Goal: Complete application form: Complete application form

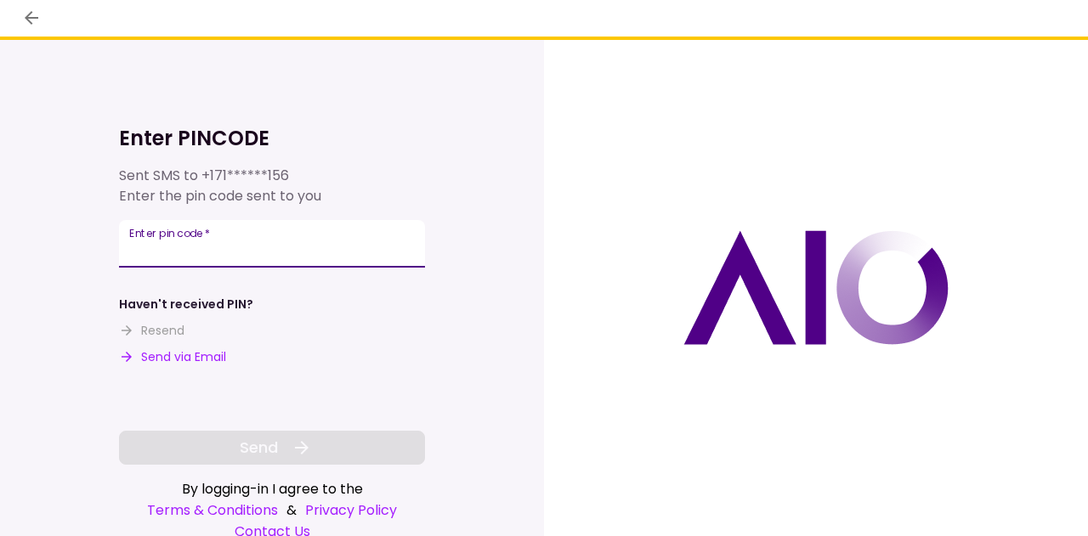
click at [301, 252] on input "Enter pin code   *" at bounding box center [272, 244] width 306 height 48
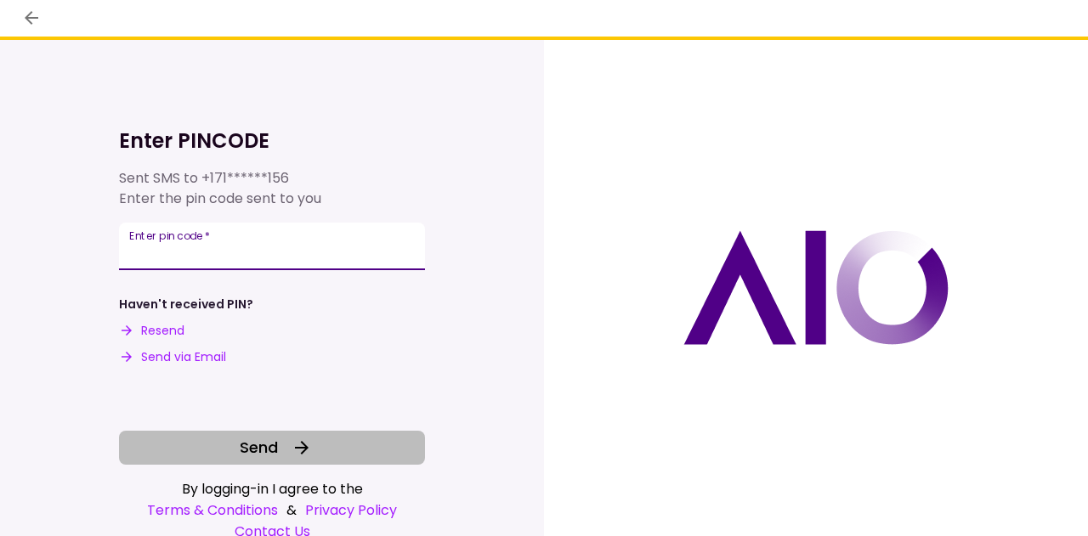
type input "******"
click at [284, 448] on button "Send" at bounding box center [272, 448] width 306 height 34
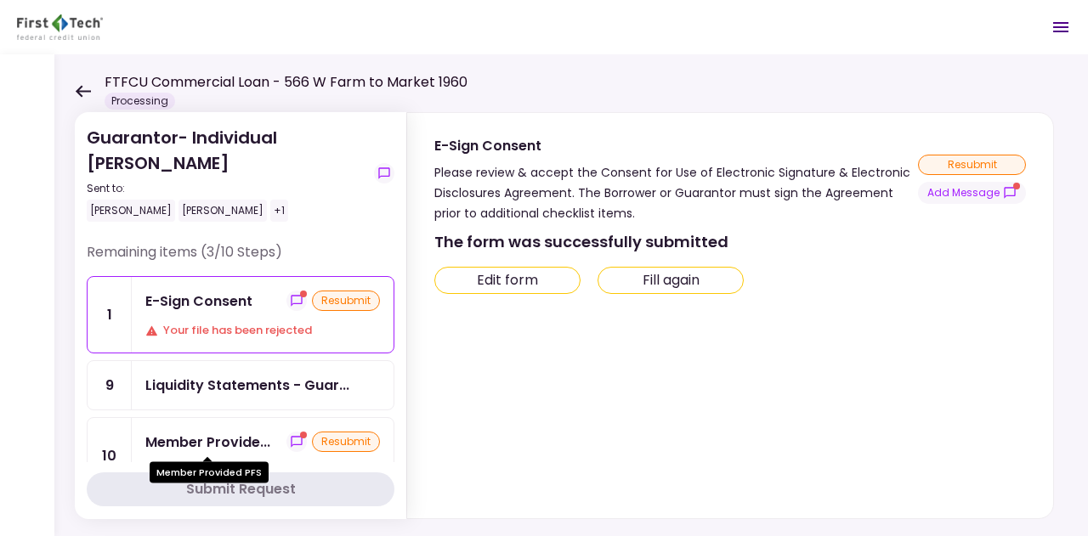
click at [245, 445] on div "Member Provide..." at bounding box center [207, 442] width 125 height 21
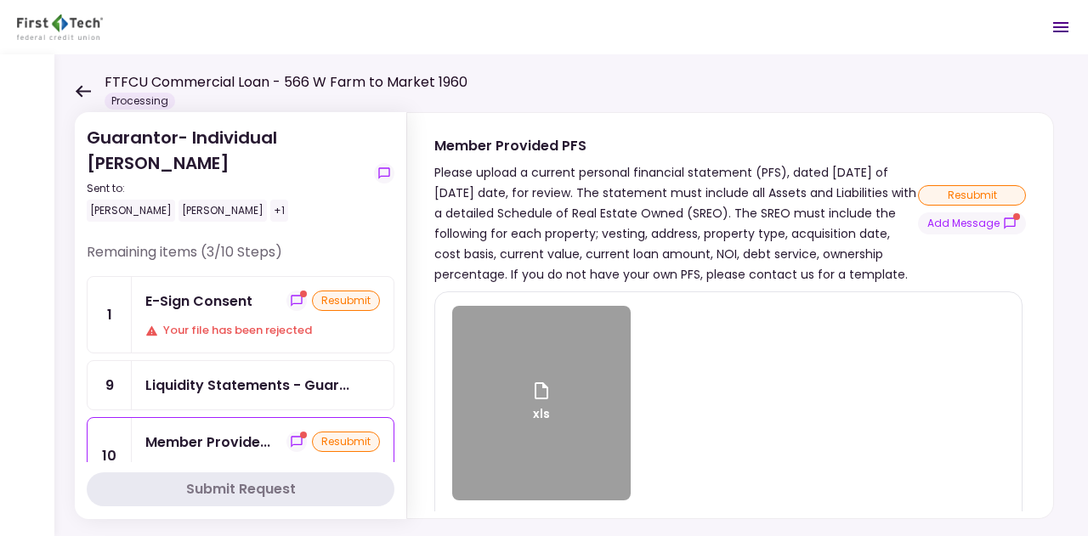
click at [540, 394] on icon at bounding box center [541, 391] width 20 height 20
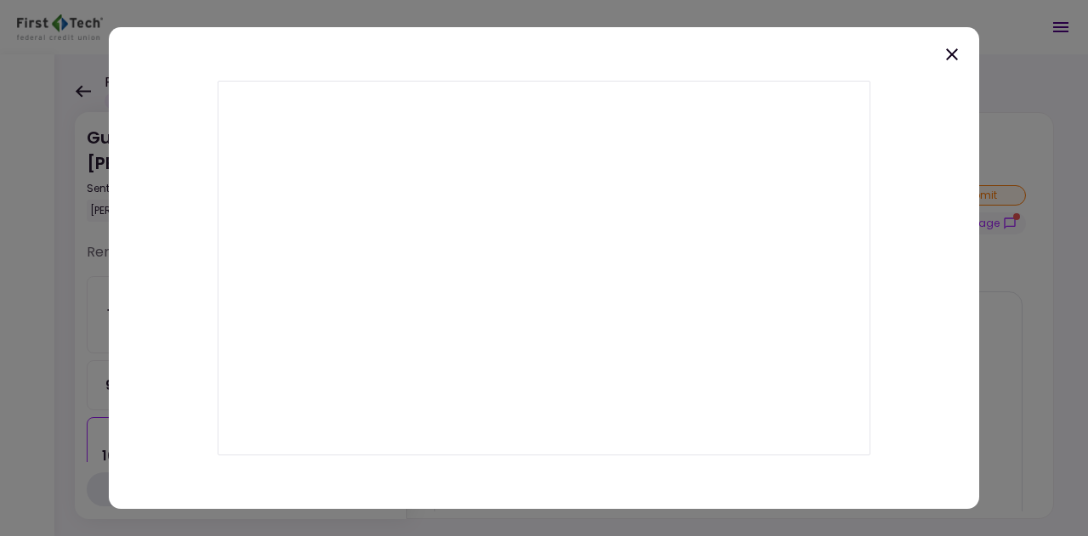
click at [949, 65] on div at bounding box center [544, 268] width 870 height 483
click at [953, 51] on icon at bounding box center [952, 54] width 12 height 12
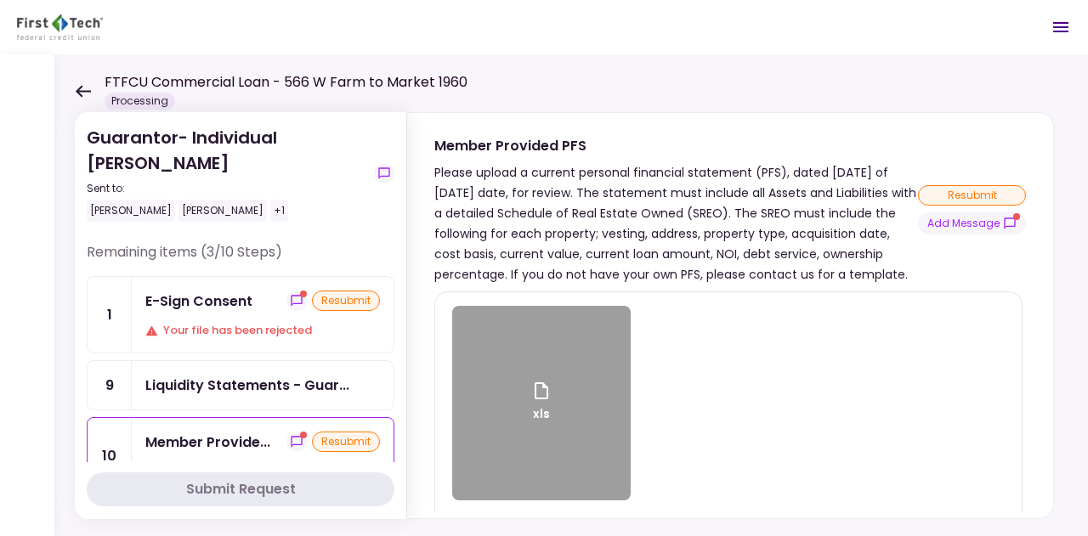
click at [251, 320] on div "E-Sign Consent resubmit Your file has been rejected" at bounding box center [263, 315] width 262 height 76
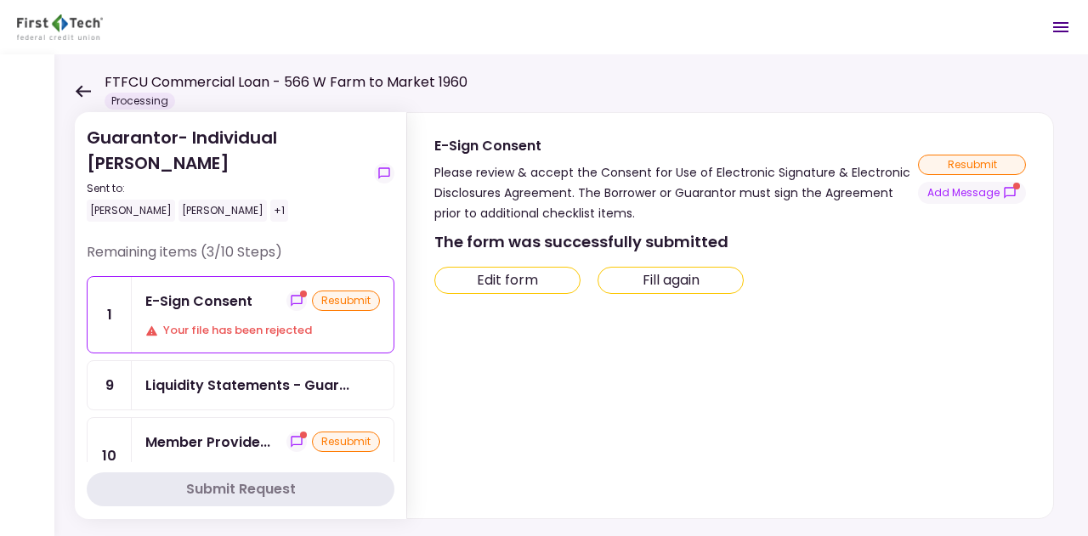
click at [351, 305] on div "resubmit" at bounding box center [346, 301] width 68 height 20
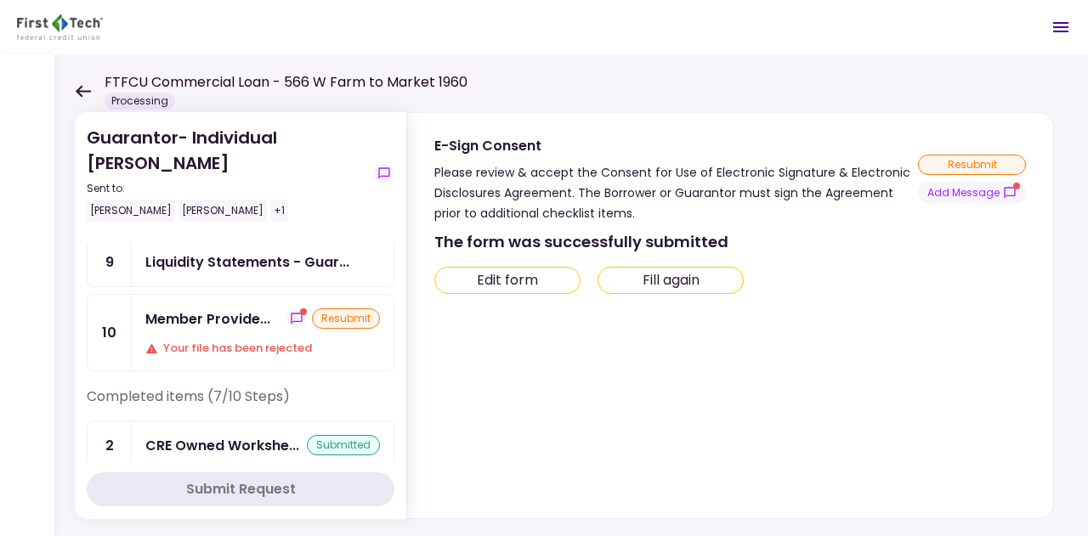
scroll to position [7, 0]
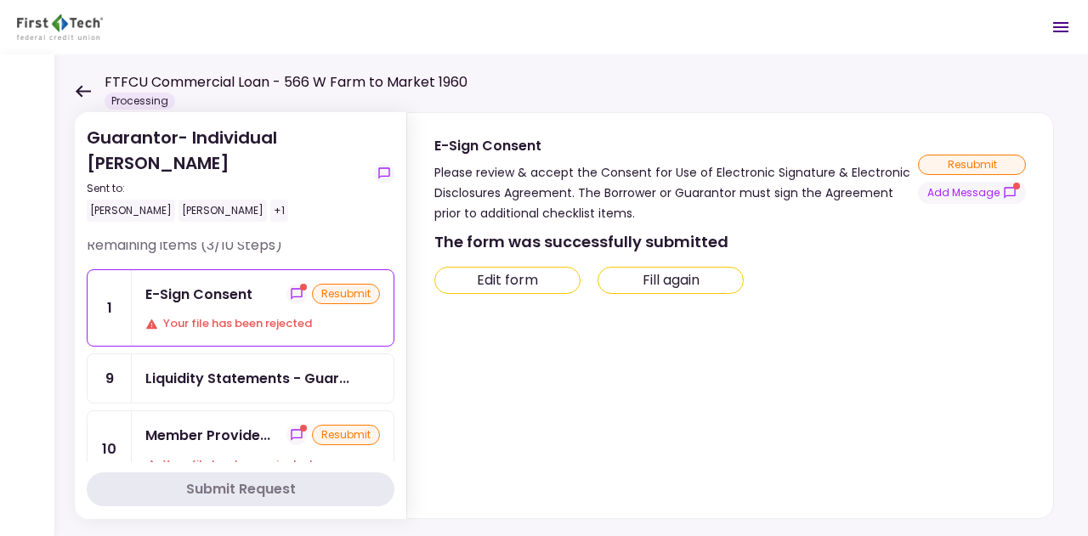
click at [500, 269] on button "Edit form" at bounding box center [507, 280] width 146 height 27
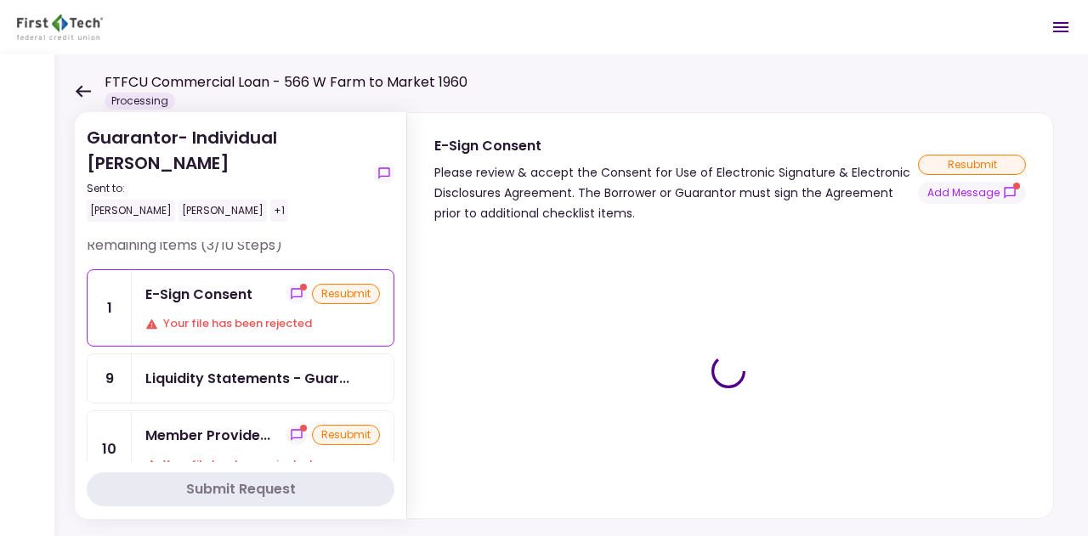
type input "***"
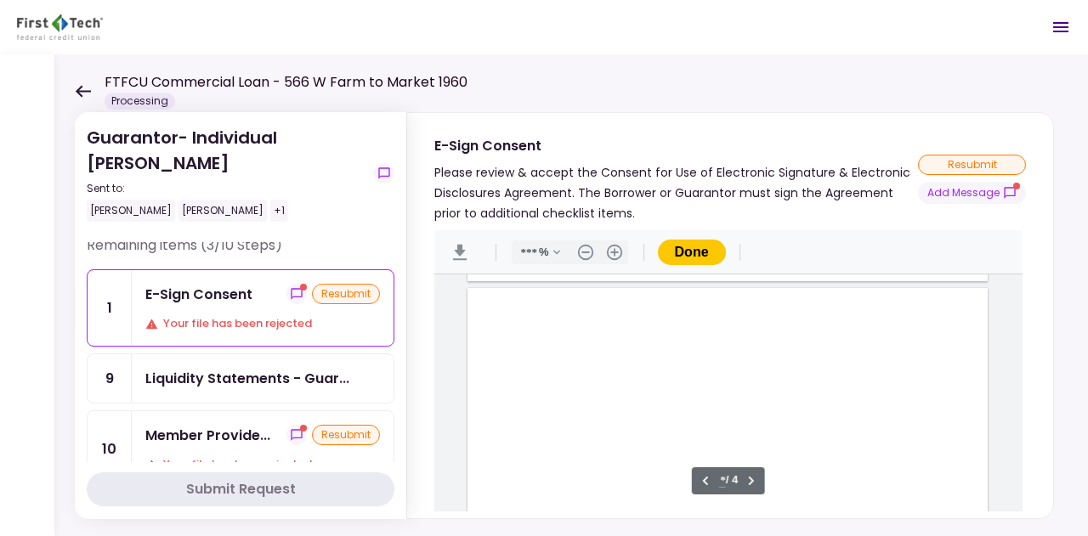
type input "*"
click at [560, 323] on div "Sign here" at bounding box center [560, 323] width 44 height 18
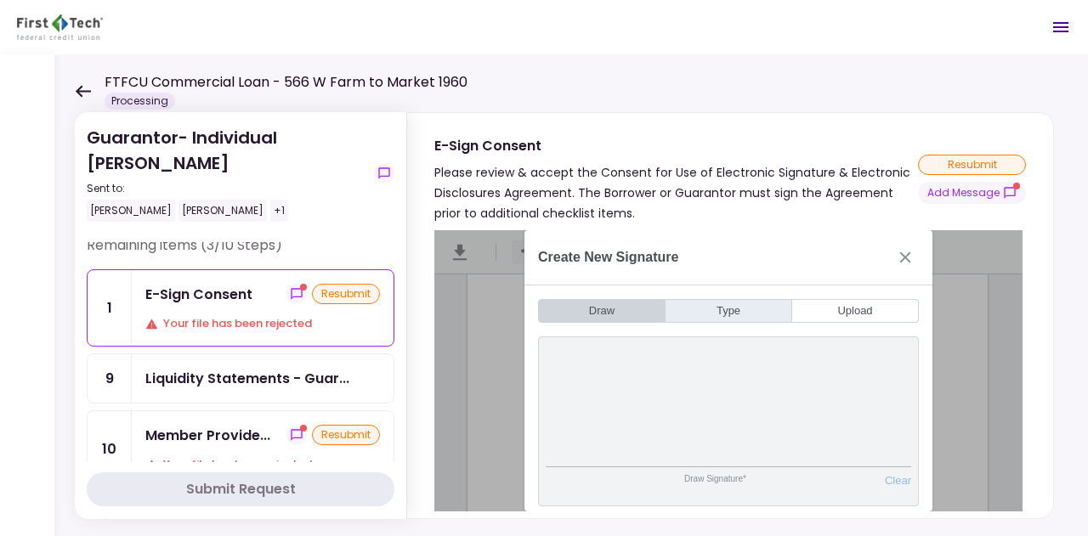
click at [727, 310] on button "Type" at bounding box center [728, 311] width 127 height 24
type input "*"
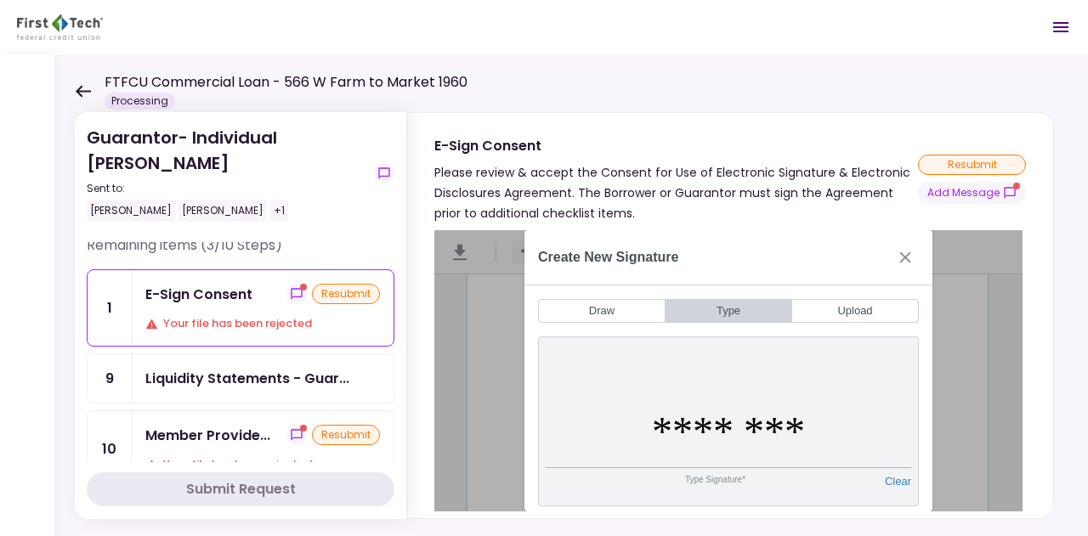
type input "********"
click at [809, 222] on div "Please review & accept the Consent for Use of Electronic Signature & Electronic…" at bounding box center [675, 192] width 483 height 61
click at [724, 424] on input "********" at bounding box center [728, 432] width 365 height 72
click at [778, 400] on input "********" at bounding box center [728, 432] width 365 height 72
click at [839, 308] on button "Upload" at bounding box center [855, 311] width 127 height 24
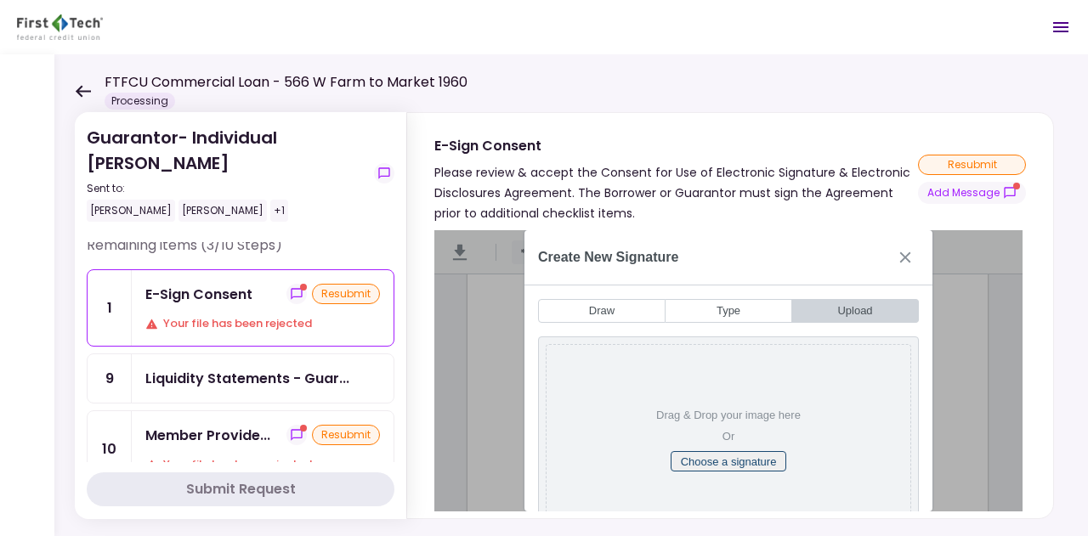
click at [725, 455] on button "Choose a signature" at bounding box center [728, 461] width 116 height 20
click at [910, 260] on button "Close" at bounding box center [904, 257] width 27 height 27
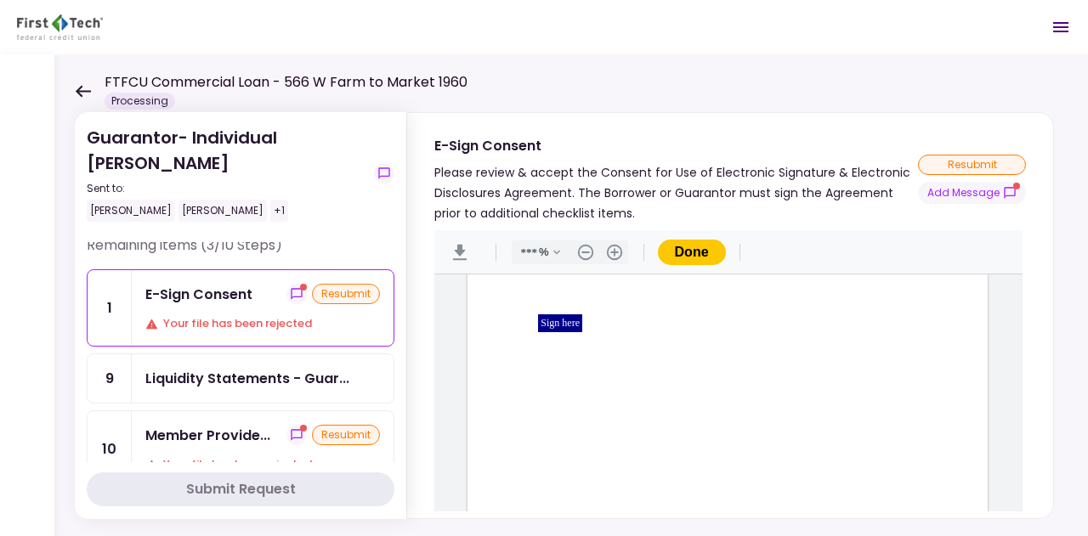
click at [540, 324] on div "Sign here" at bounding box center [560, 323] width 44 height 18
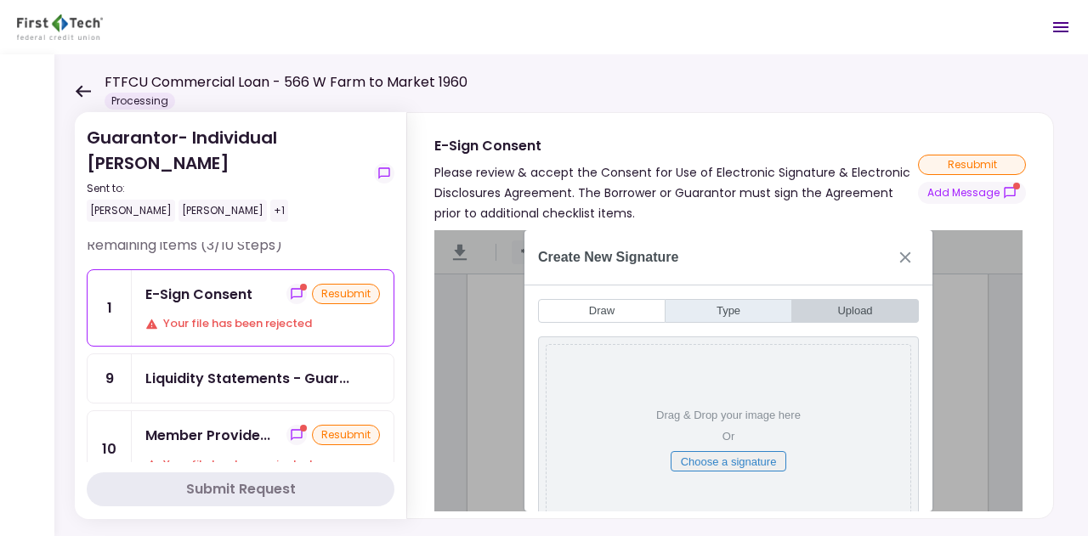
click at [738, 312] on button "Type" at bounding box center [728, 311] width 127 height 24
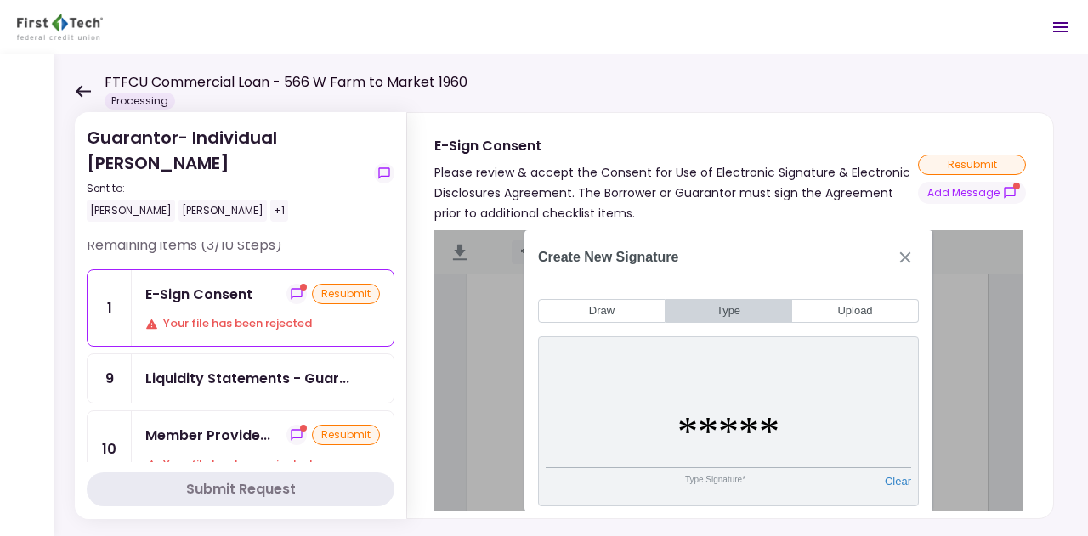
click at [732, 419] on input "*****" at bounding box center [728, 432] width 365 height 72
click at [828, 419] on input "*****" at bounding box center [728, 432] width 365 height 72
type input "*"
type input "********"
click at [674, 229] on div at bounding box center [730, 370] width 646 height 295
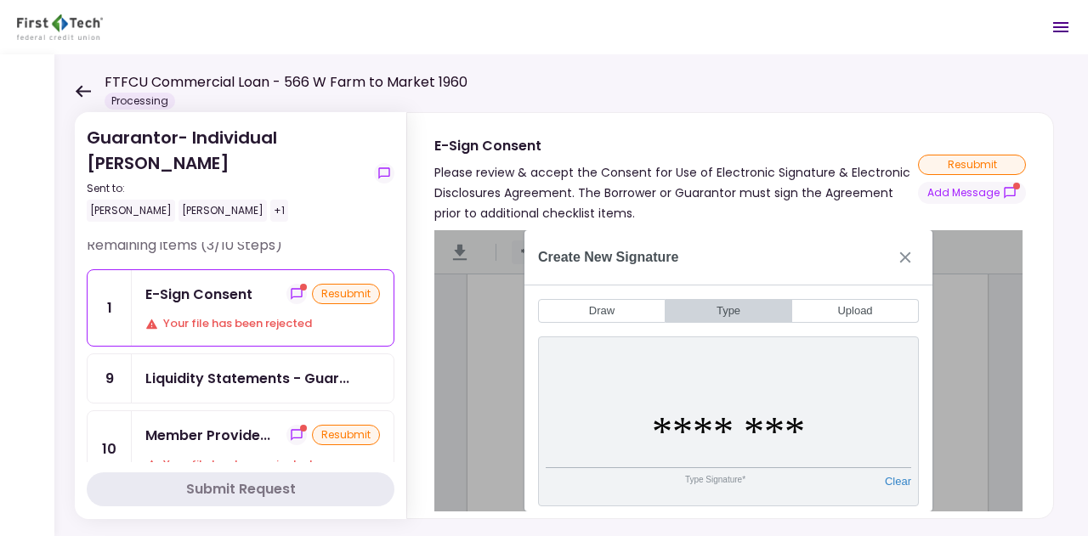
click at [610, 264] on h2 "Create New Signature" at bounding box center [608, 257] width 140 height 15
click at [893, 483] on button "Clear" at bounding box center [898, 487] width 26 height 24
click at [593, 310] on button "Draw" at bounding box center [601, 311] width 127 height 24
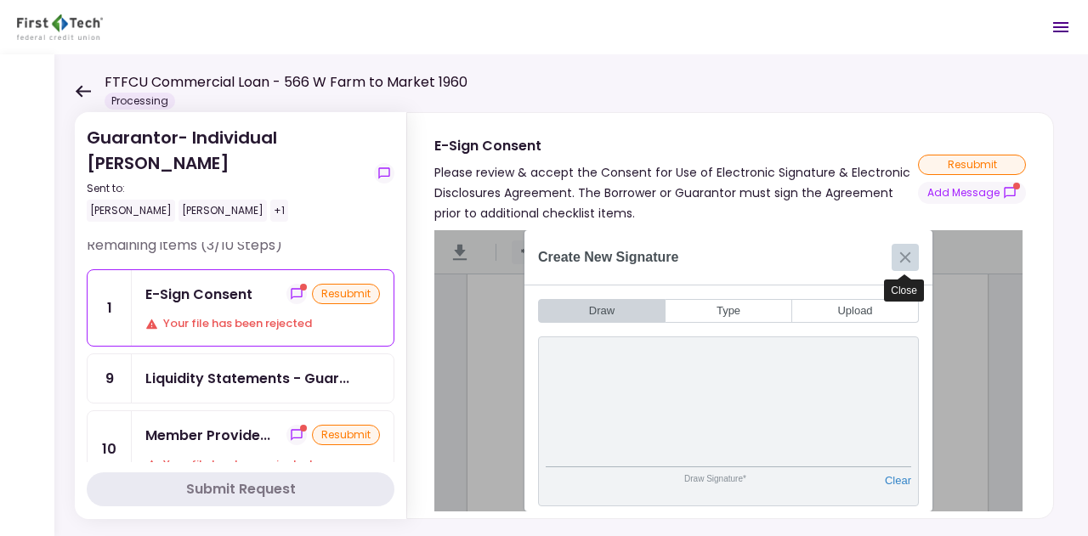
click at [907, 253] on button "Close" at bounding box center [904, 257] width 27 height 27
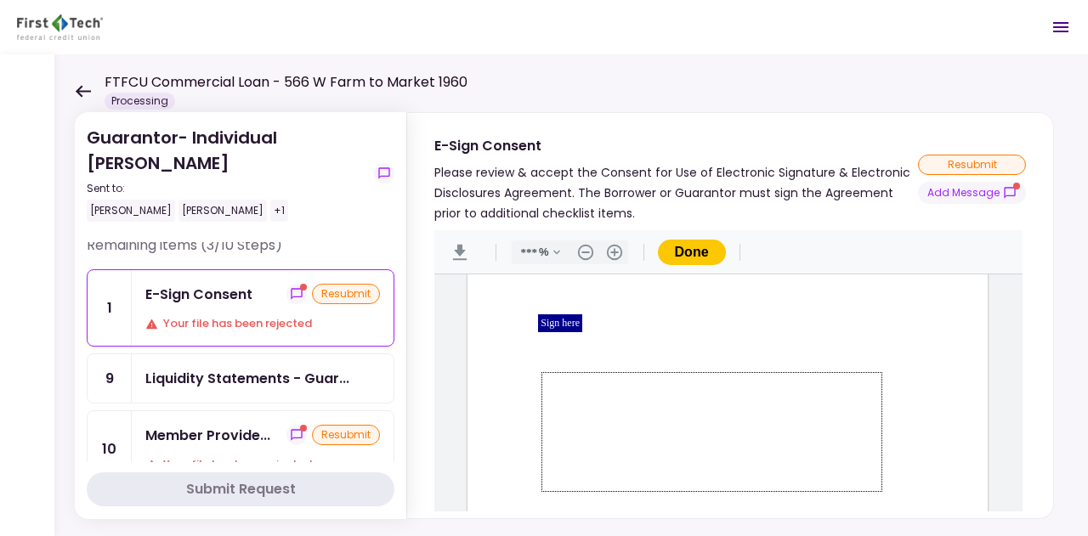
drag, startPoint x: 541, startPoint y: 371, endPoint x: 882, endPoint y: 491, distance: 361.2
click at [882, 491] on div "Sign here" at bounding box center [727, 248] width 520 height 673
click at [562, 325] on div "Sign here" at bounding box center [560, 323] width 44 height 18
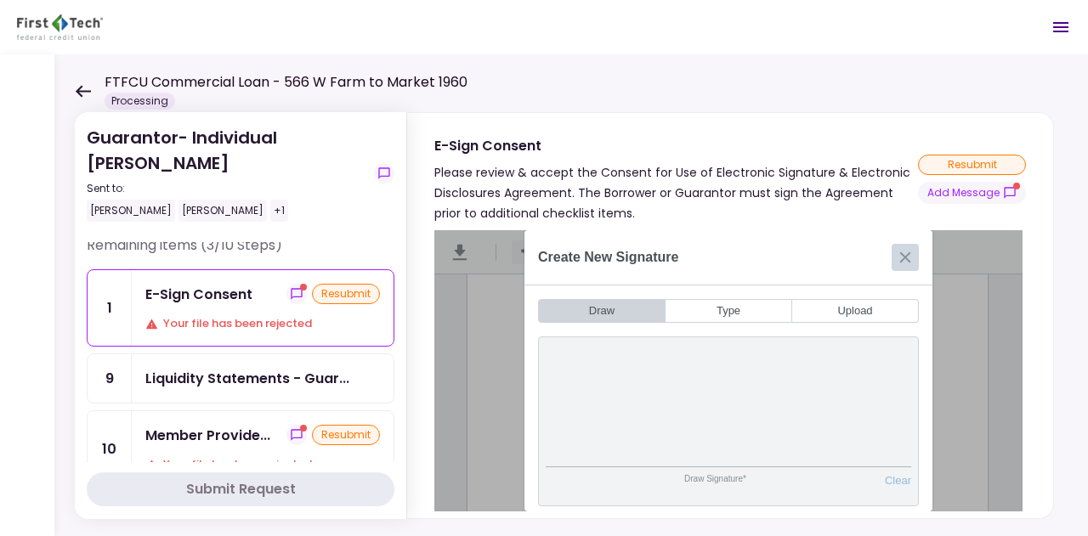
click at [908, 255] on button "Close" at bounding box center [904, 257] width 27 height 27
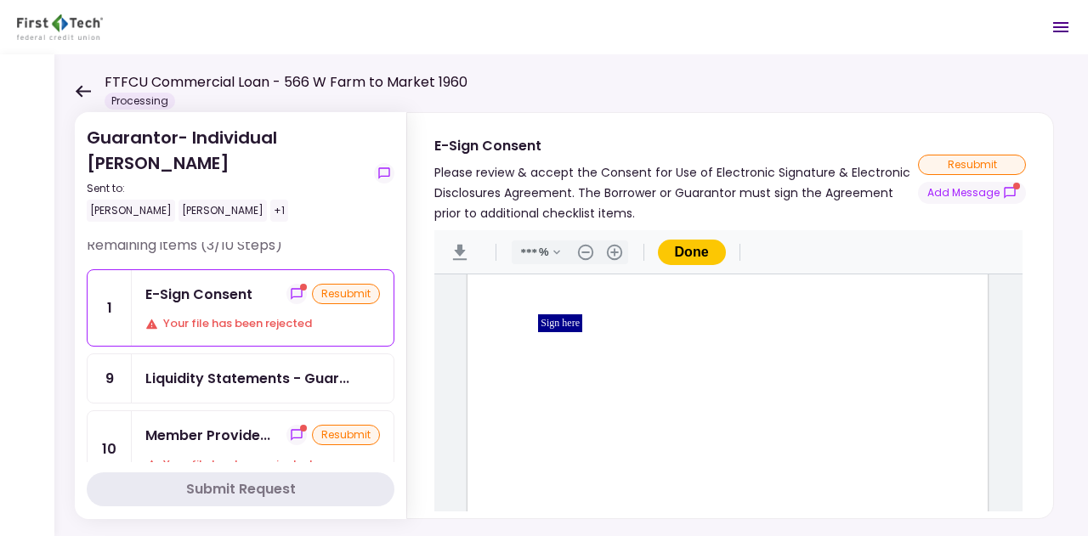
click at [545, 323] on div "Sign here" at bounding box center [560, 323] width 44 height 18
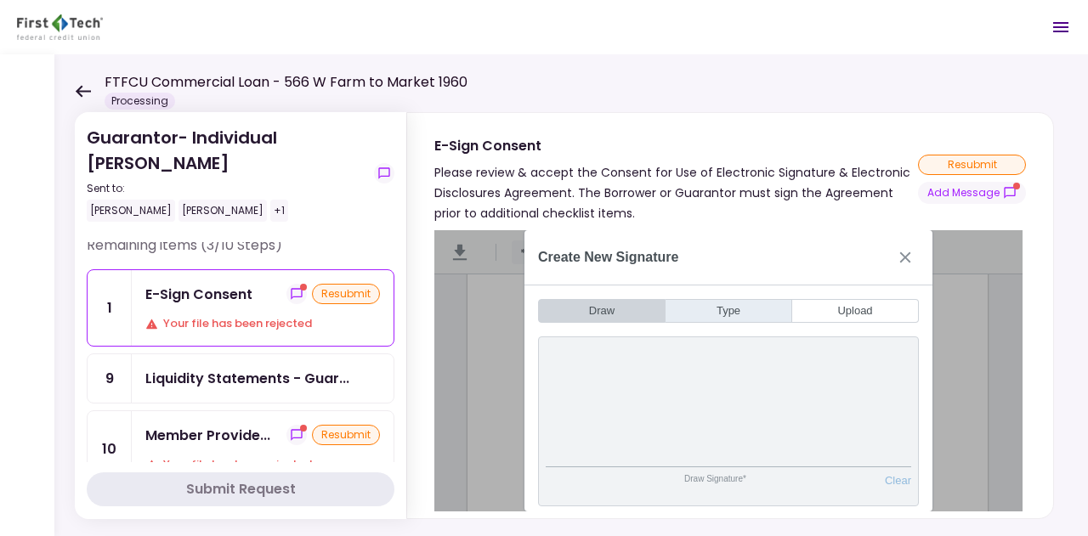
click at [726, 314] on button "Type" at bounding box center [728, 311] width 127 height 24
type input "*"
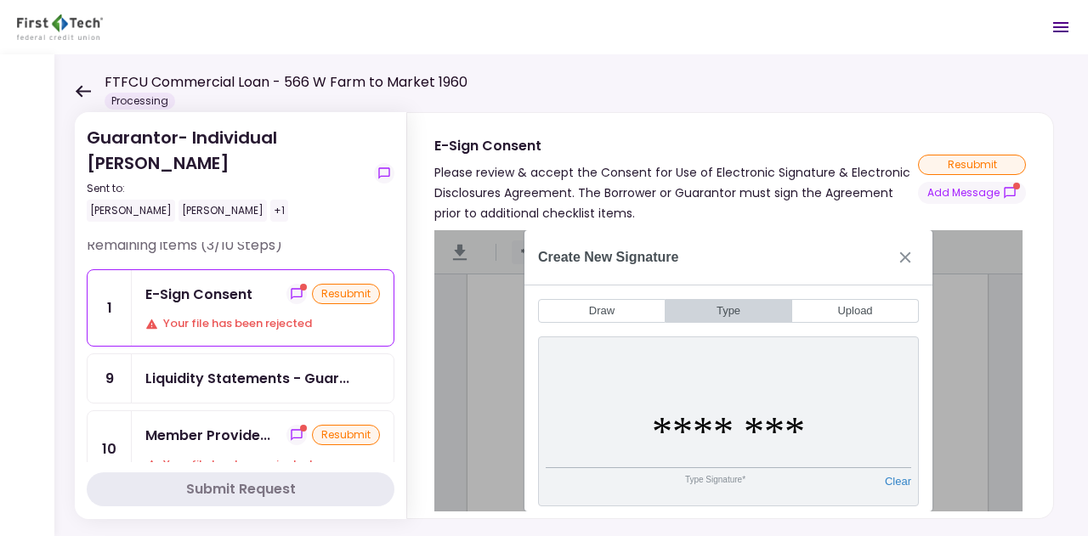
type input "********"
click at [704, 245] on div "Create New Signature" at bounding box center [728, 257] width 408 height 55
click at [732, 475] on div "Type Signature*" at bounding box center [715, 487] width 339 height 24
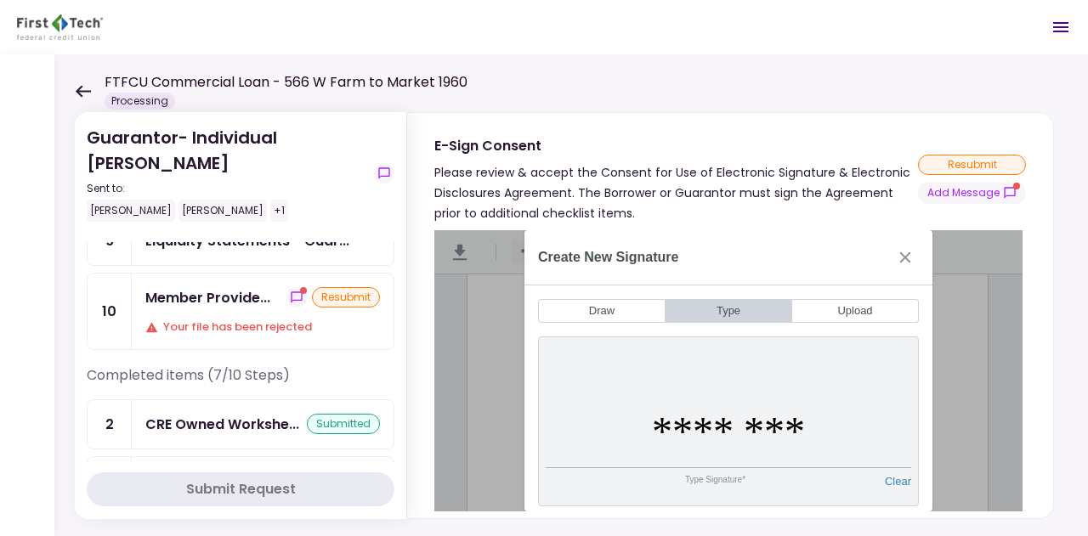
scroll to position [145, 0]
click at [899, 263] on button "Close" at bounding box center [904, 257] width 27 height 27
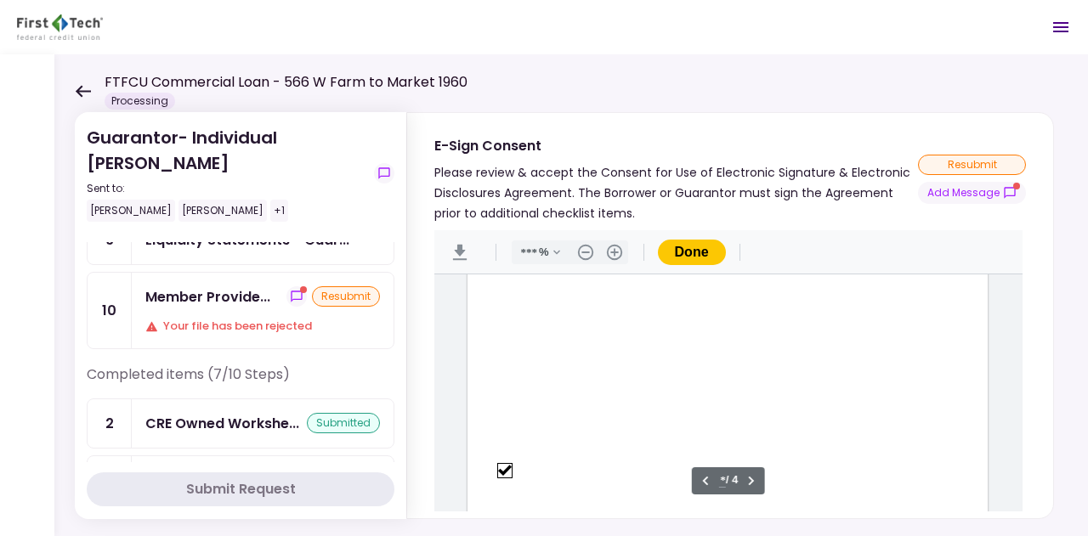
type input "*"
click at [579, 356] on div "Sign here" at bounding box center [560, 365] width 126 height 25
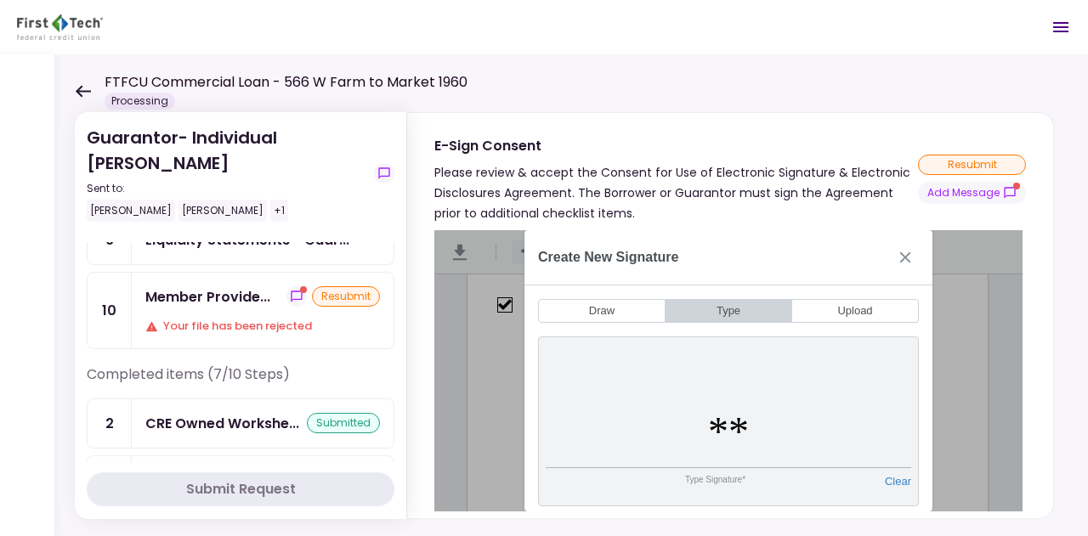
type input "*"
type input "********"
drag, startPoint x: 36, startPoint y: 188, endPoint x: 61, endPoint y: 211, distance: 34.3
click at [36, 188] on div at bounding box center [27, 295] width 54 height 482
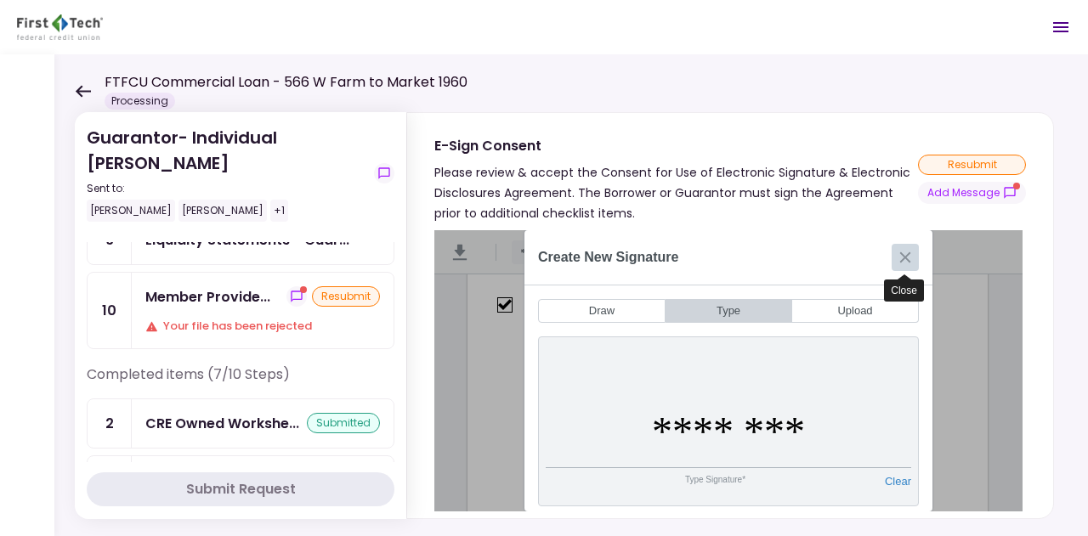
click at [912, 251] on button "Close" at bounding box center [904, 257] width 27 height 27
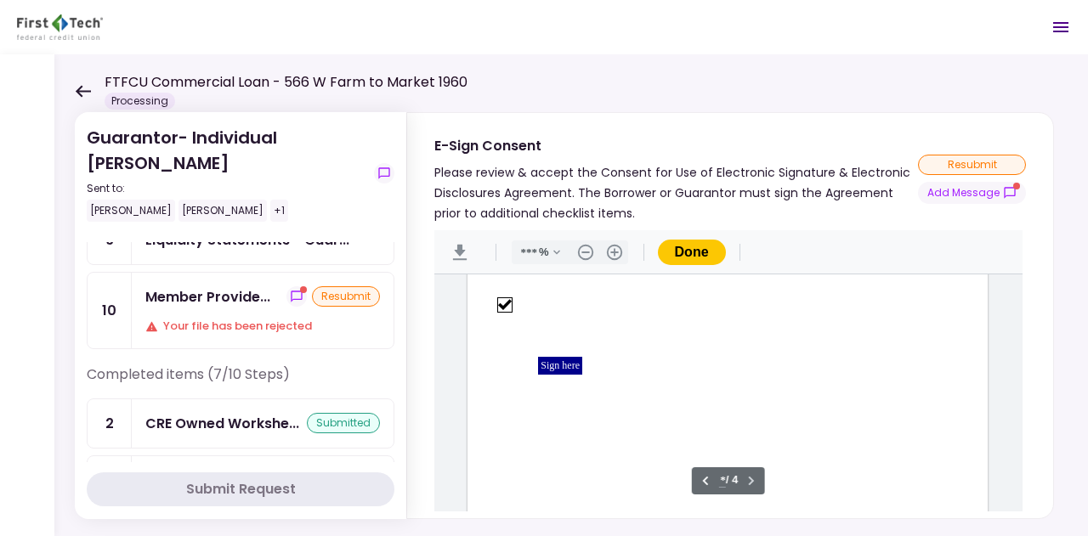
scroll to position [2481, 0]
click at [795, 500] on div "Sign here" at bounding box center [727, 172] width 520 height 673
click at [86, 83] on div "FTFCU Commercial Loan - 566 W Farm to Market 1960 Processing" at bounding box center [271, 90] width 393 height 37
click at [86, 85] on icon at bounding box center [83, 91] width 16 height 13
